Goal: Check status: Check status

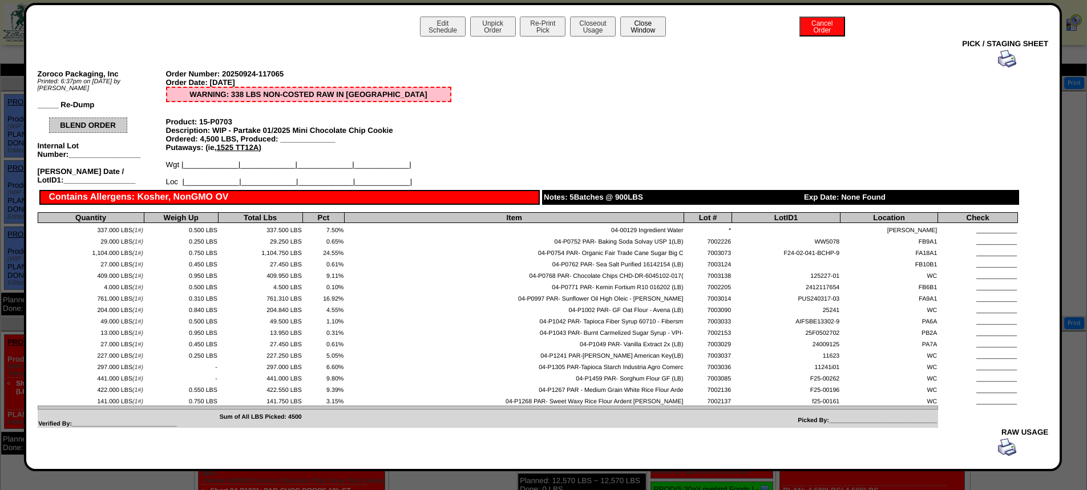
click at [640, 31] on button "Close Window" at bounding box center [643, 27] width 46 height 20
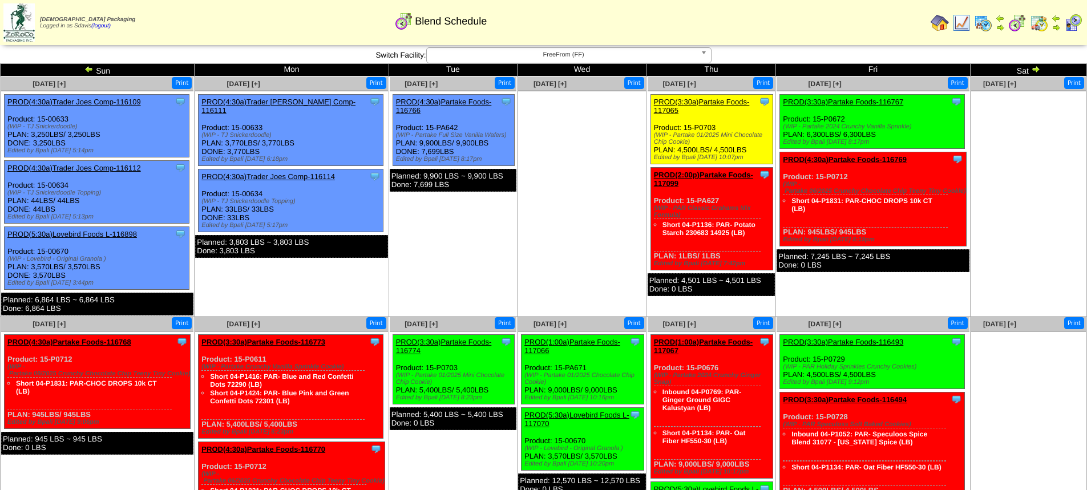
click at [878, 101] on link "PROD(3:30a)Partake Foods-116767" at bounding box center [843, 102] width 120 height 9
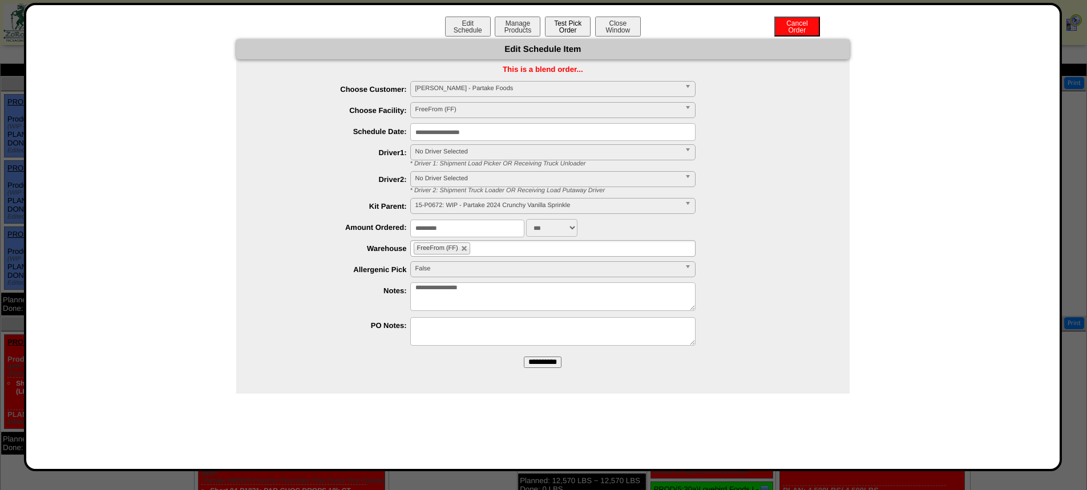
click at [567, 30] on button "Test Pick Order" at bounding box center [568, 27] width 46 height 20
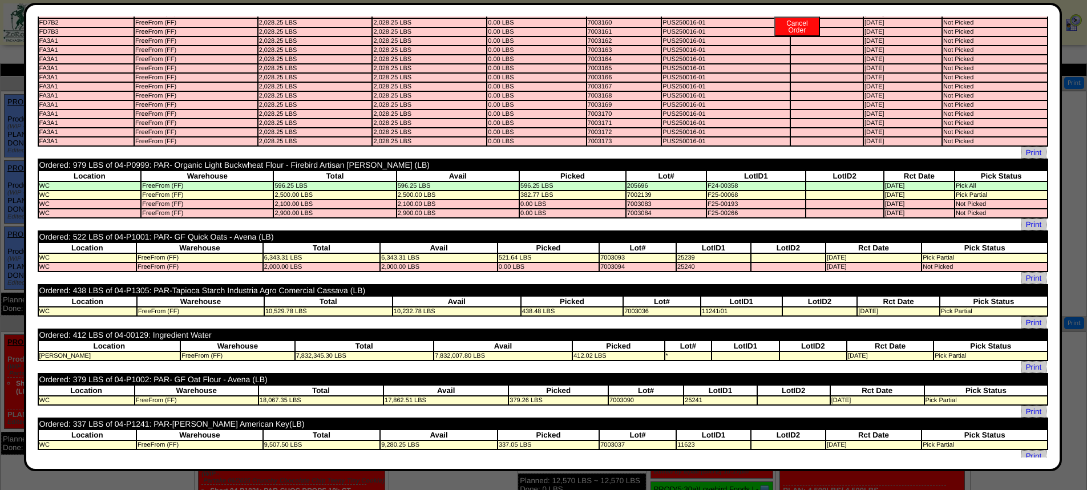
scroll to position [285, 0]
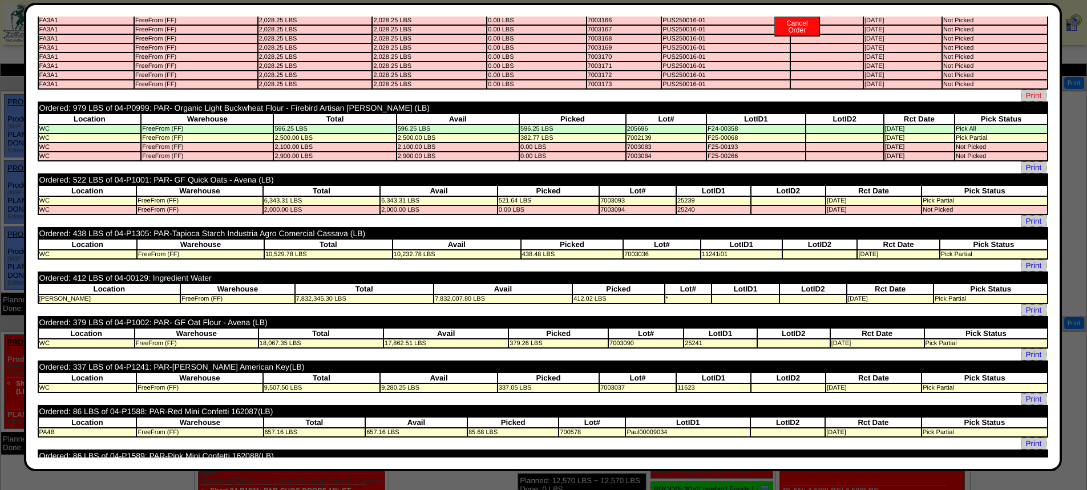
click at [1026, 95] on span "Print" at bounding box center [1034, 96] width 26 height 12
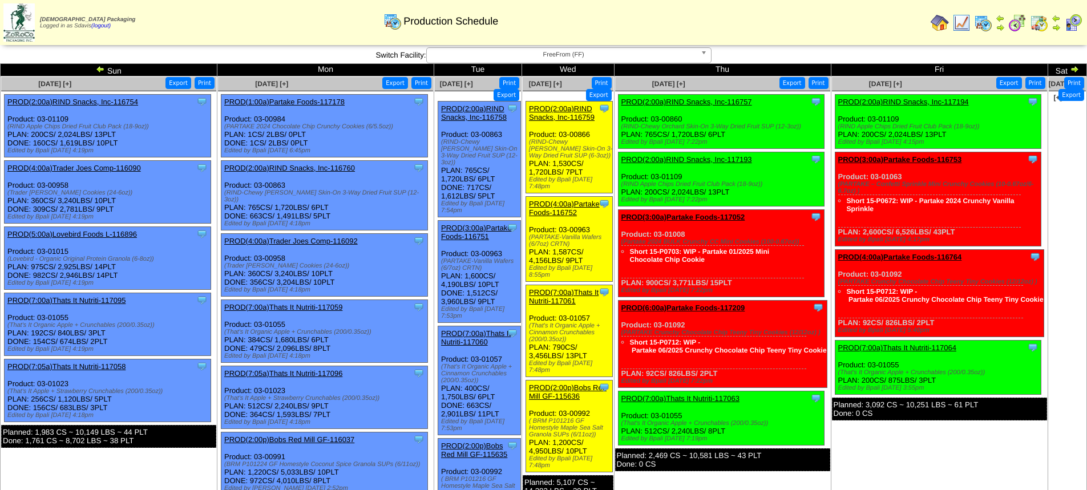
click at [937, 159] on link "PROD(3:00a)Partake Foods-116753" at bounding box center [900, 159] width 124 height 9
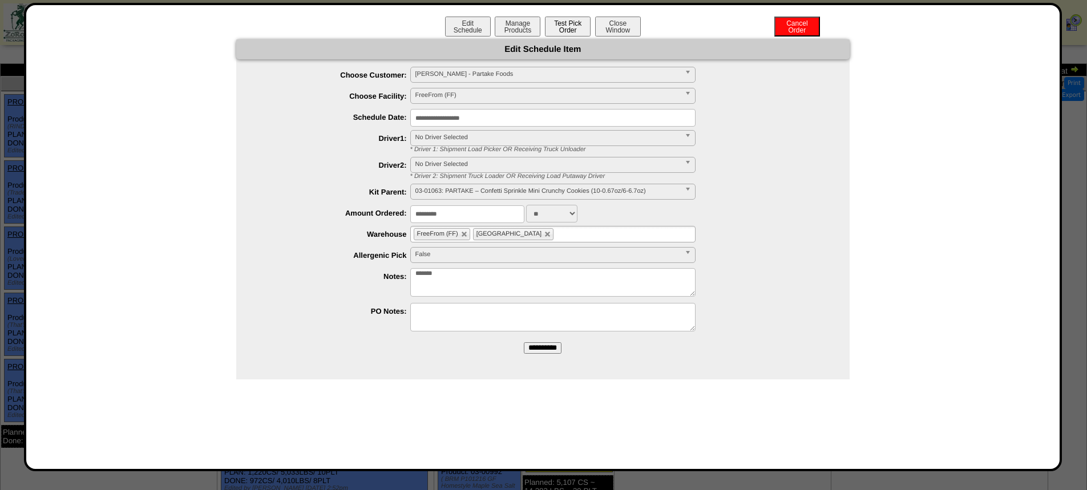
click at [569, 24] on button "Test Pick Order" at bounding box center [568, 27] width 46 height 20
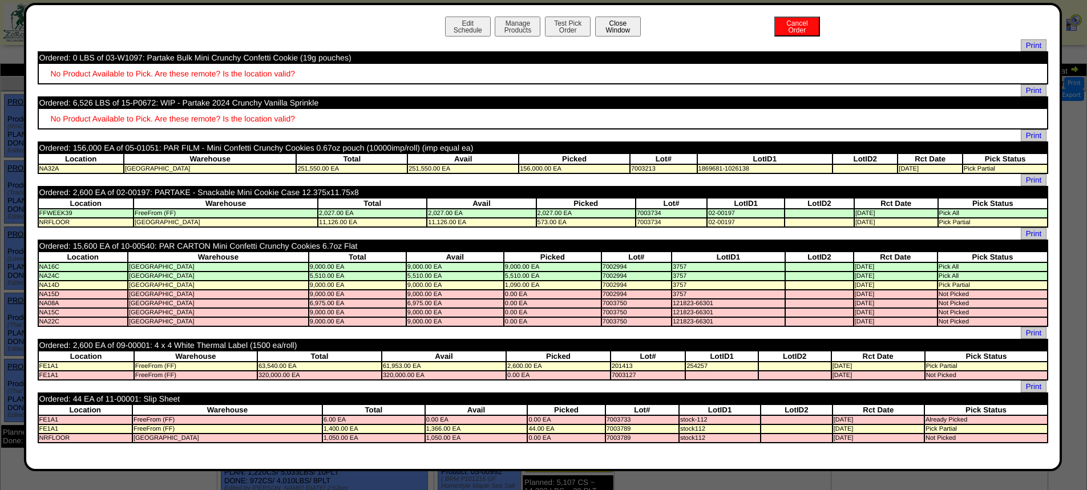
click at [624, 32] on button "Close Window" at bounding box center [618, 27] width 46 height 20
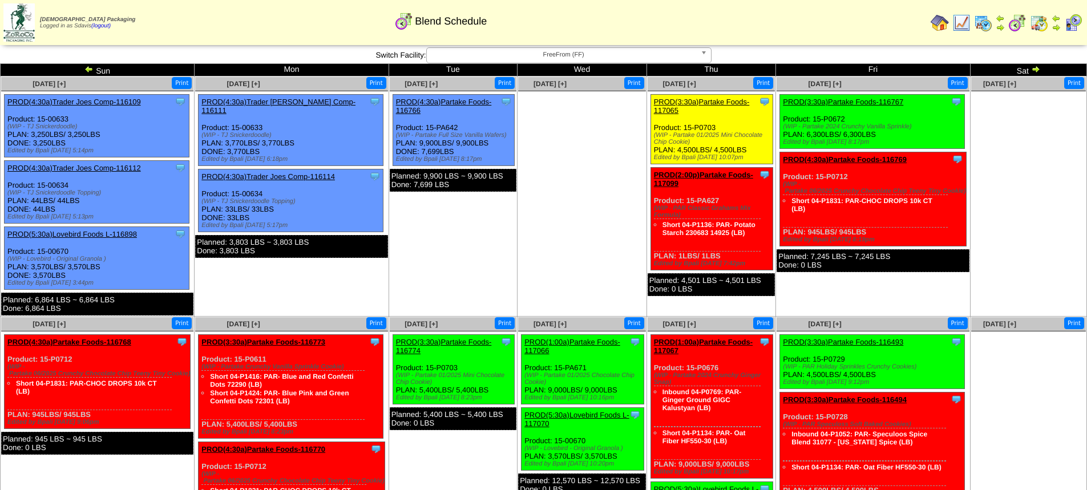
click at [865, 159] on link "PROD(4:30a)Partake Foods-116769" at bounding box center [845, 159] width 124 height 9
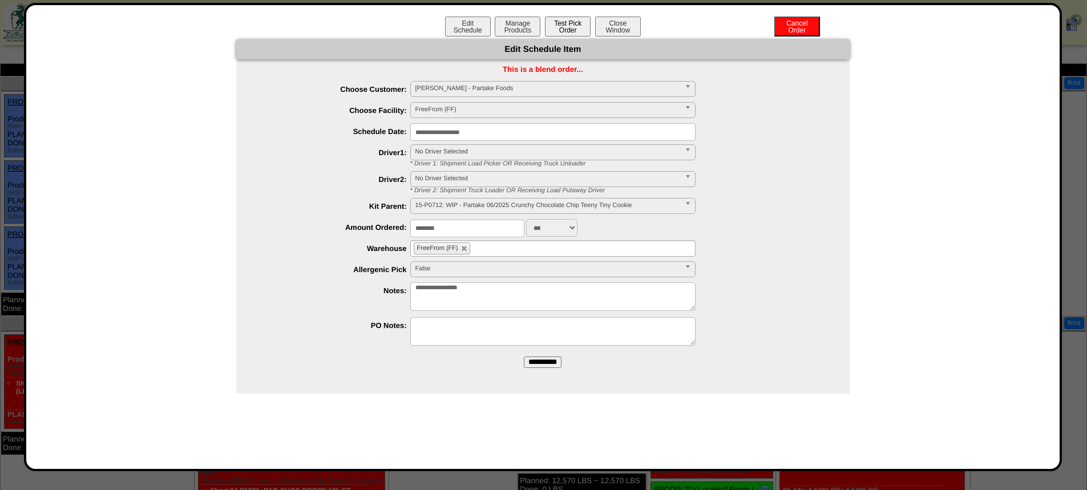
click at [568, 25] on button "Test Pick Order" at bounding box center [568, 27] width 46 height 20
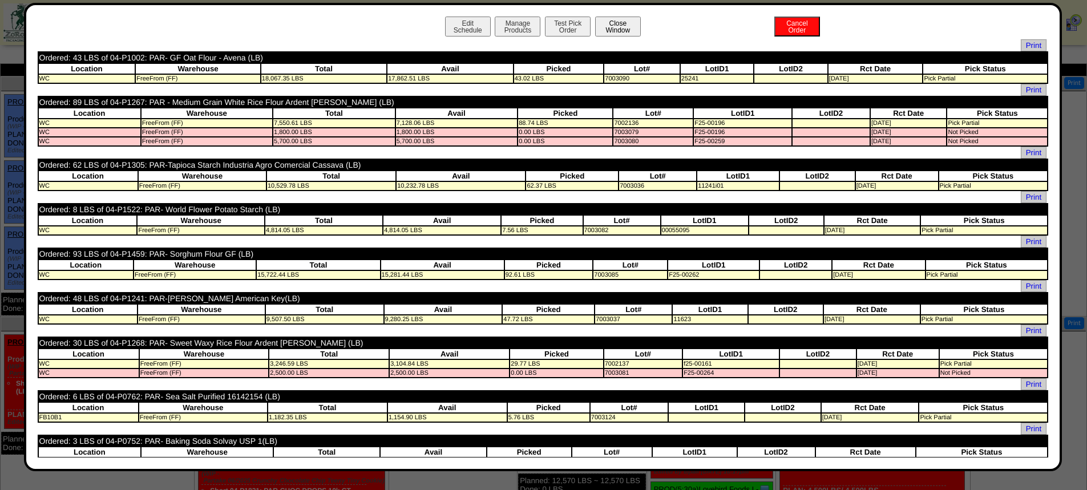
click at [612, 29] on button "Close Window" at bounding box center [618, 27] width 46 height 20
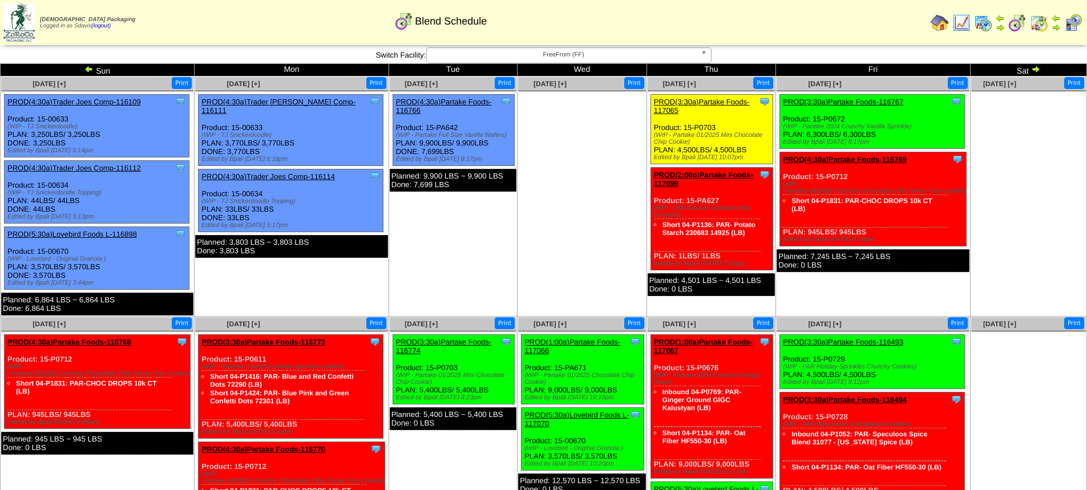
click at [894, 102] on link "PROD(3:30a)Partake Foods-116767" at bounding box center [843, 102] width 120 height 9
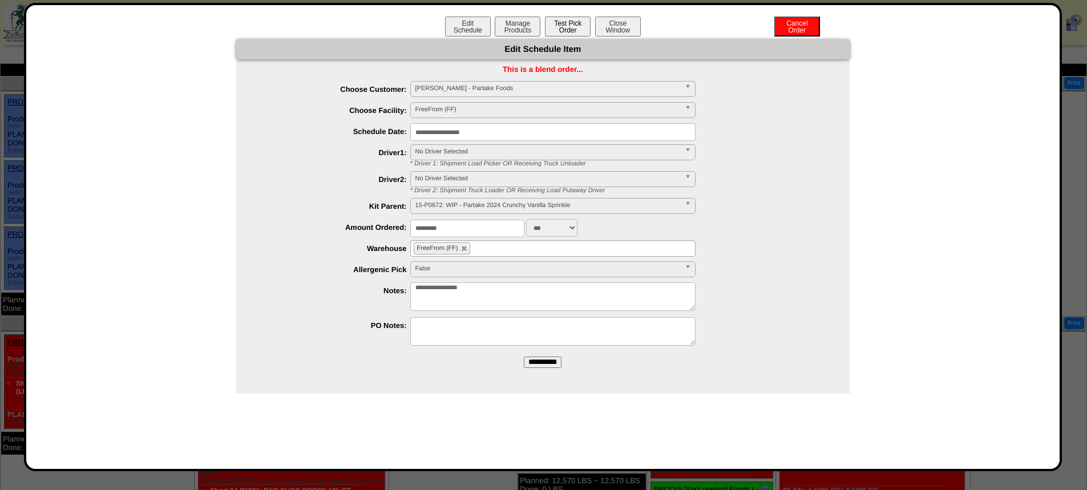
click at [571, 24] on button "Test Pick Order" at bounding box center [568, 27] width 46 height 20
